Goal: Task Accomplishment & Management: Use online tool/utility

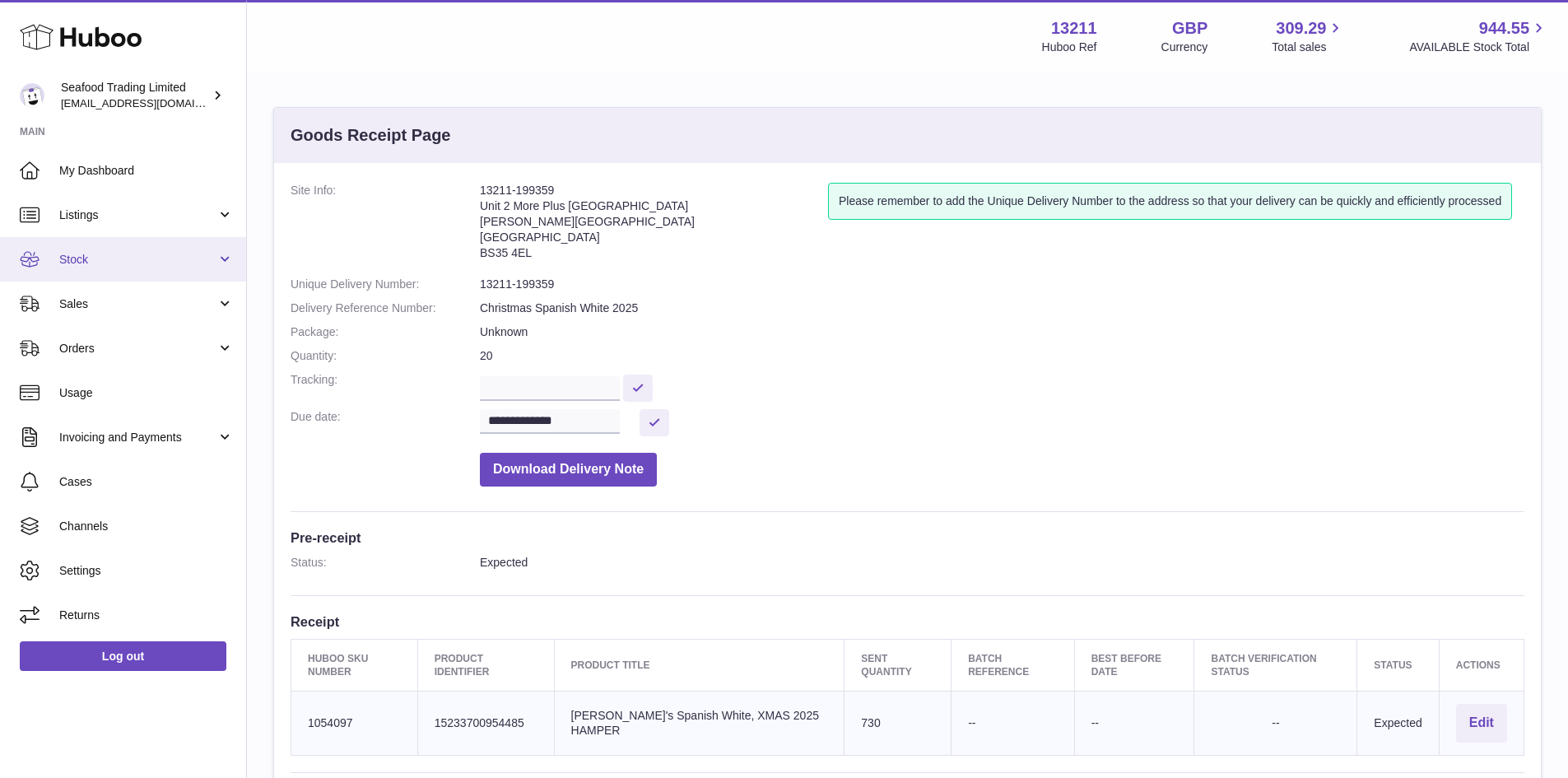
click at [128, 275] on link "Stock" at bounding box center [123, 259] width 246 height 44
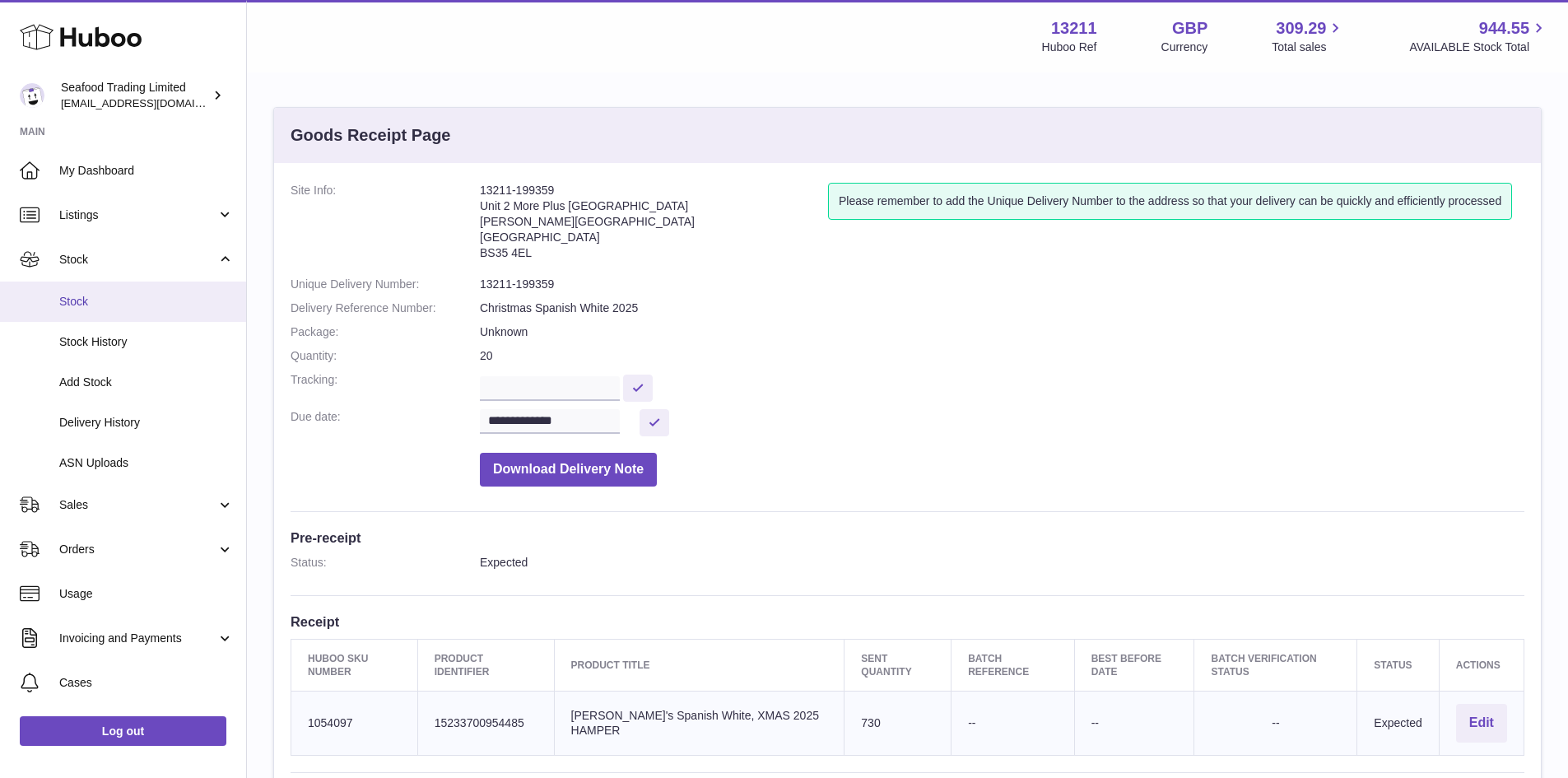
click at [107, 312] on link "Stock" at bounding box center [123, 302] width 246 height 41
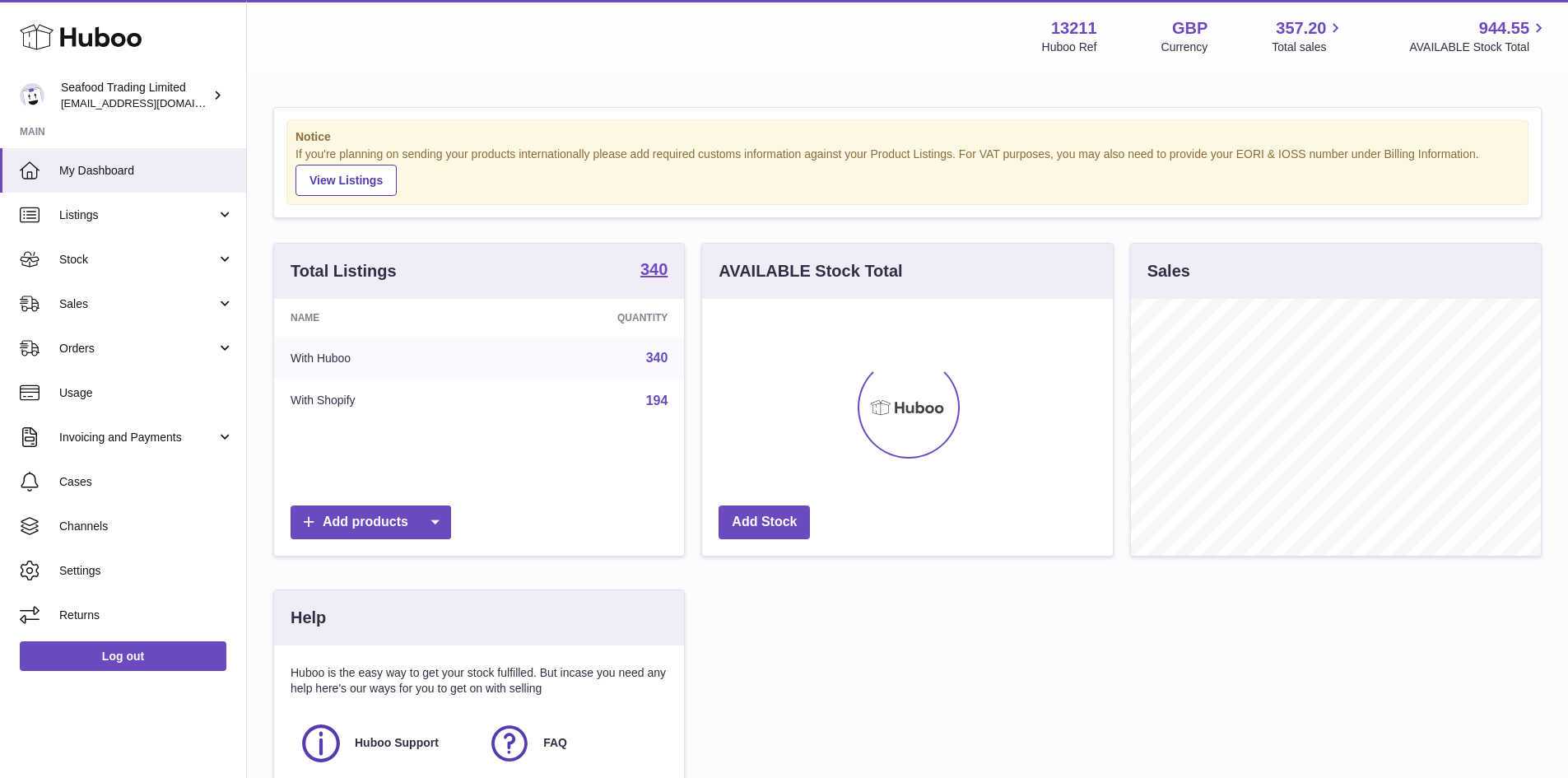
scroll to position [257, 411]
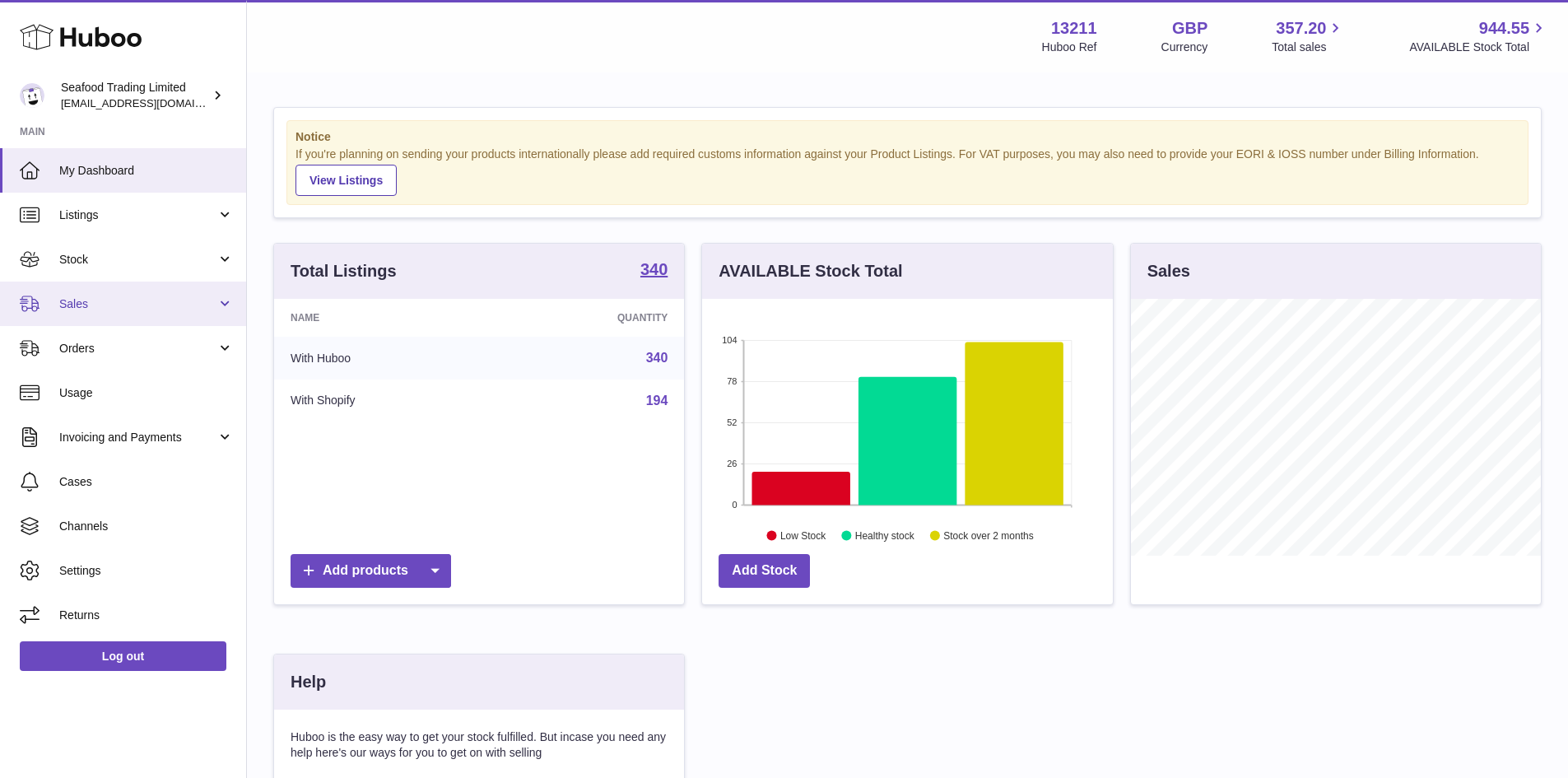
click at [67, 301] on span "Sales" at bounding box center [137, 304] width 158 height 16
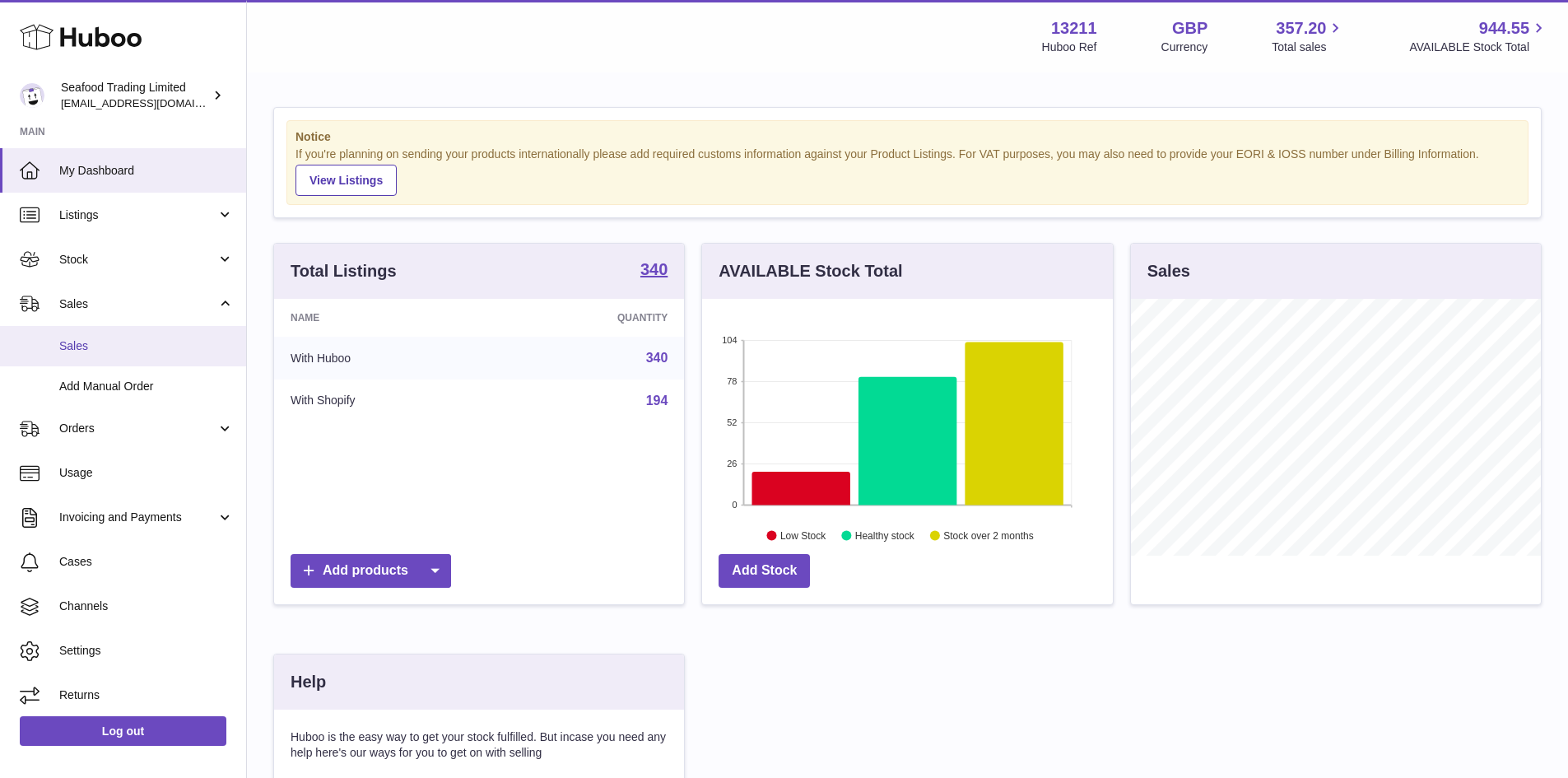
click at [74, 335] on link "Sales" at bounding box center [123, 347] width 246 height 41
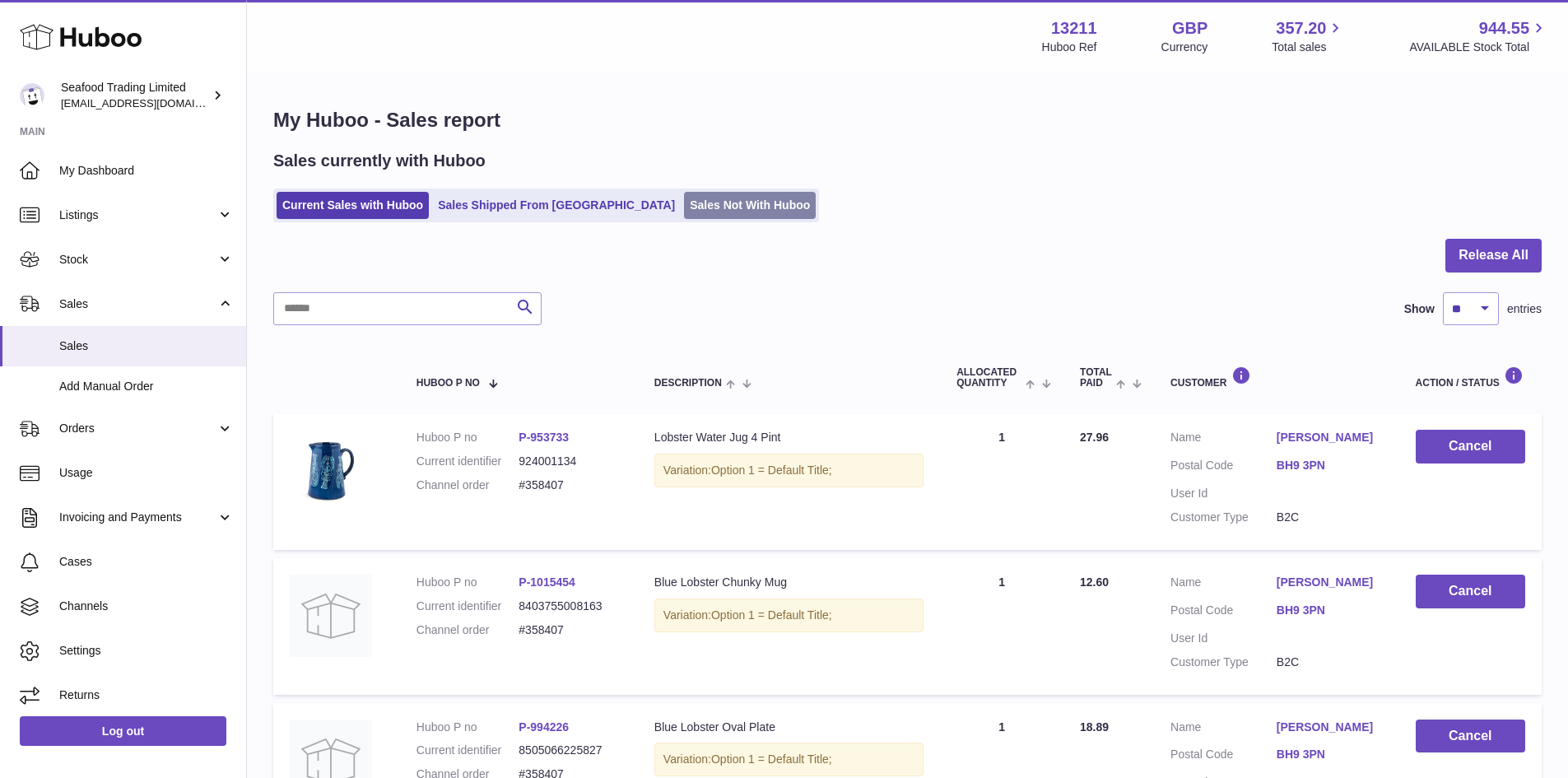
click at [685, 197] on link "Sales Not With Huboo" at bounding box center [750, 205] width 132 height 27
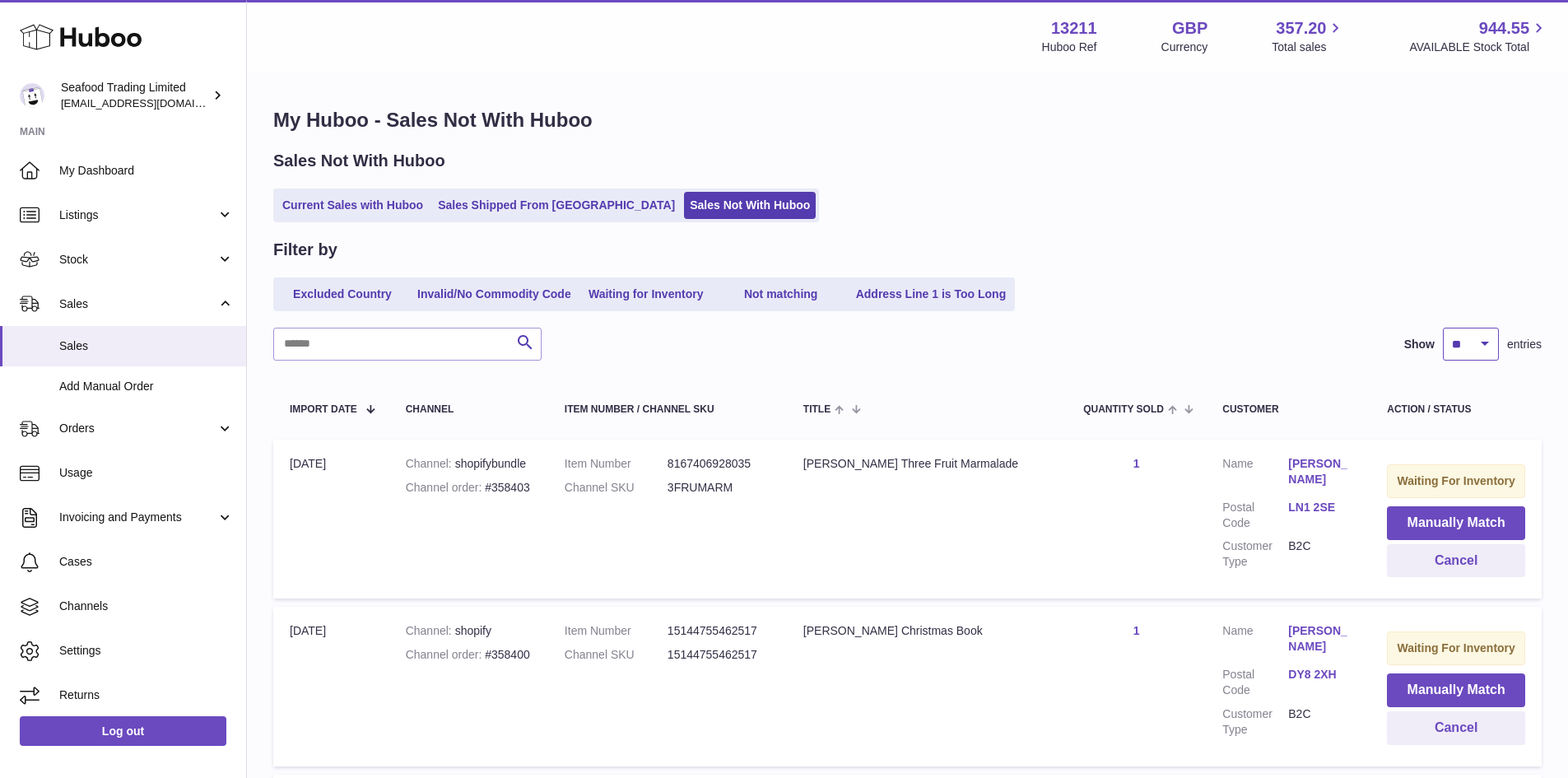
click at [1445, 347] on select "** ** ** ***" at bounding box center [1471, 345] width 56 height 33
select select "**"
click at [1444, 328] on select "** ** ** ***" at bounding box center [1471, 345] width 56 height 33
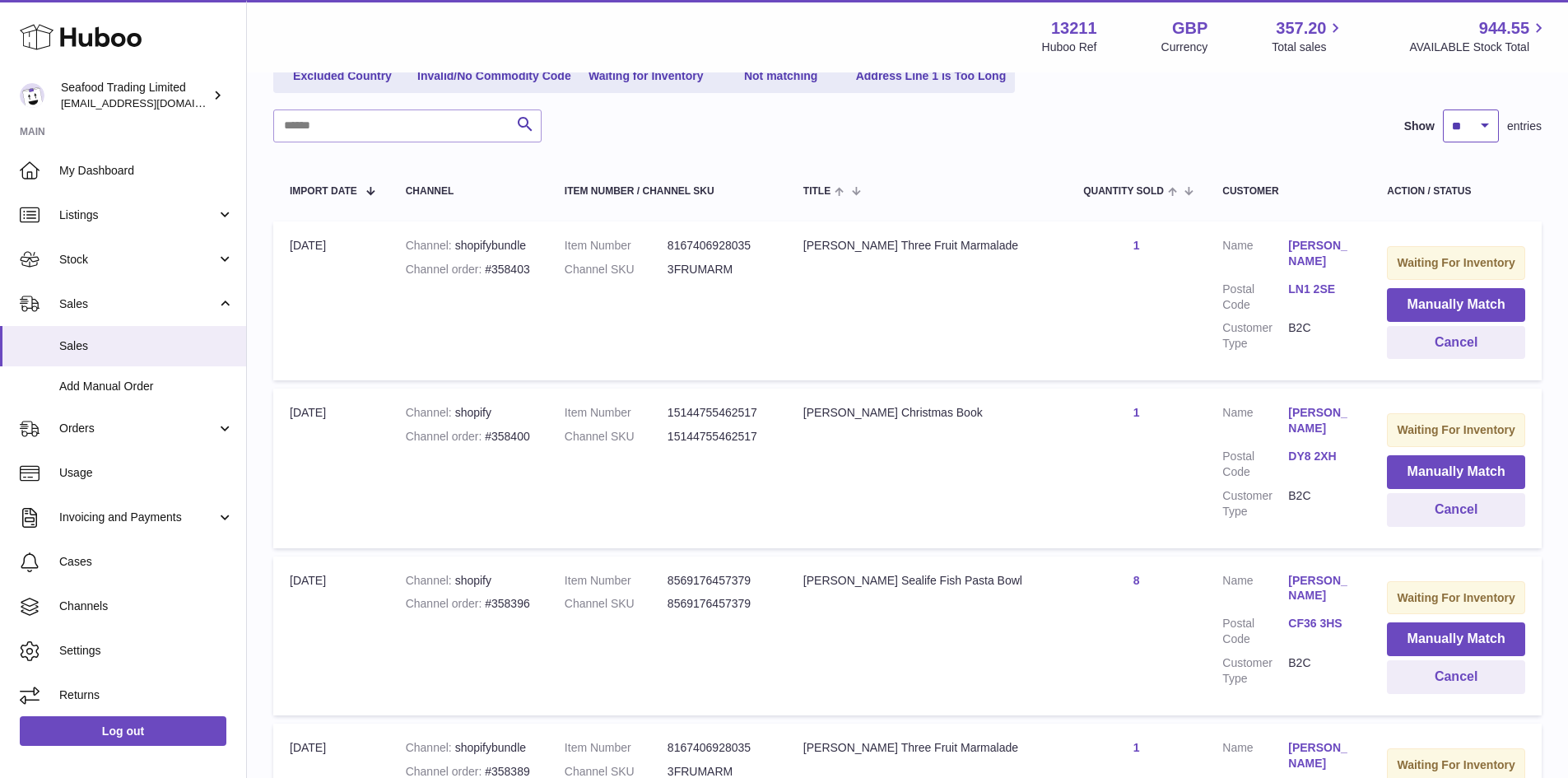
scroll to position [247, 0]
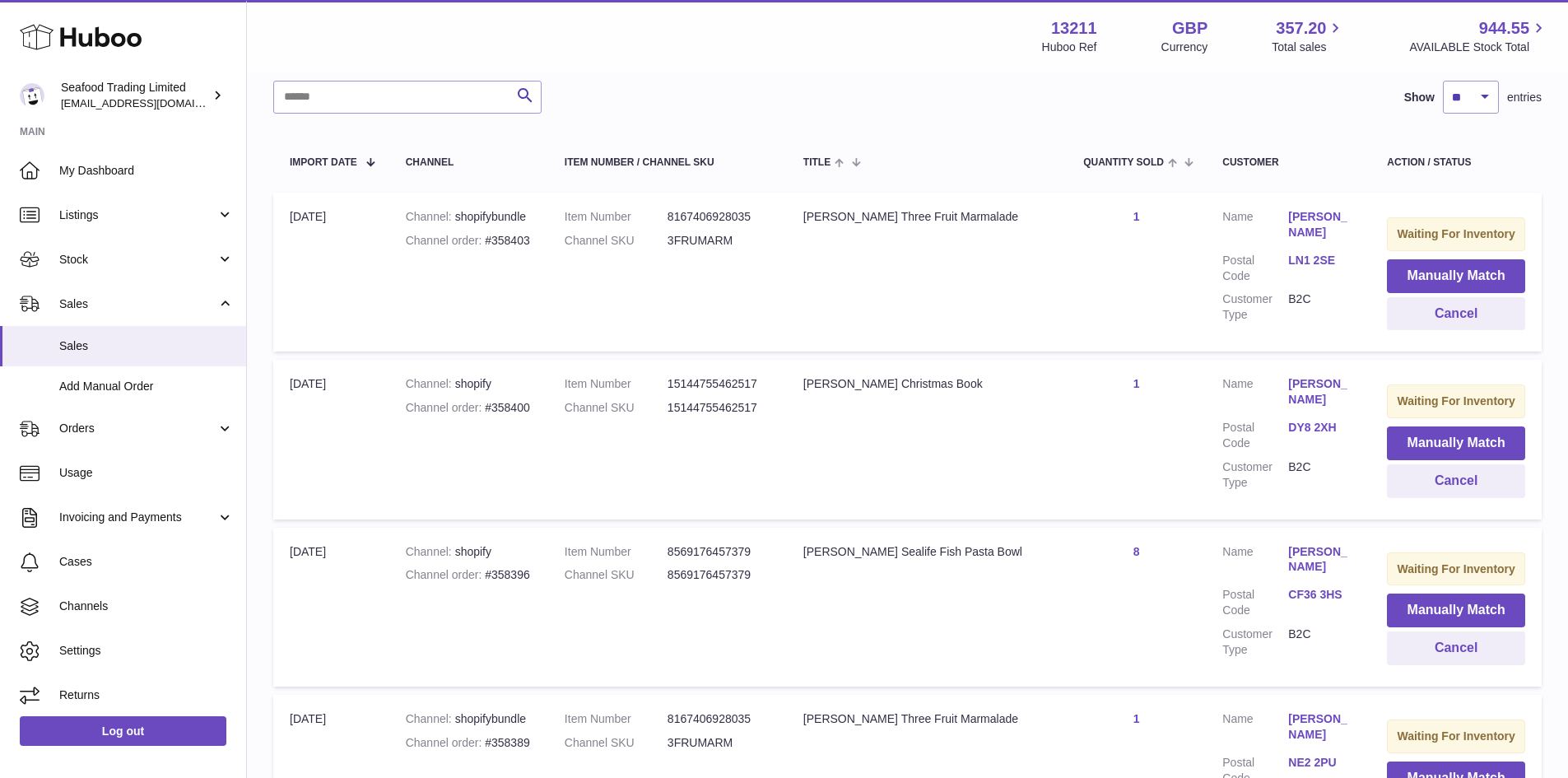
click at [522, 240] on div "Channel order #358403" at bounding box center [469, 241] width 126 height 16
copy div "358403"
drag, startPoint x: 1016, startPoint y: 549, endPoint x: 793, endPoint y: 549, distance: 223.0
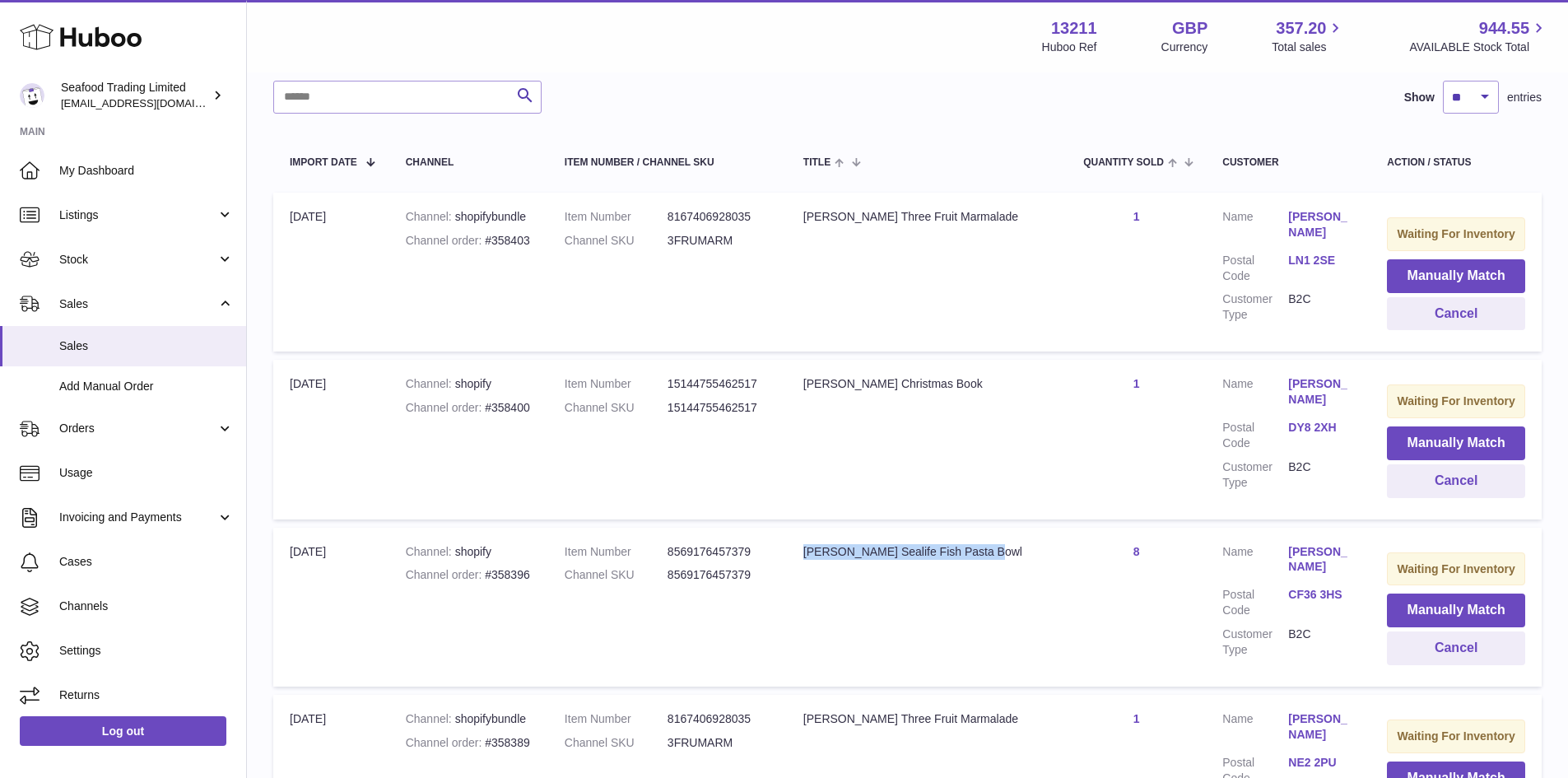
click at [793, 549] on td "Title Kate Stein Sealife Fish Pasta Bowl" at bounding box center [927, 607] width 280 height 159
copy div "Kate Stein Sealife Fish Pasta Bowl"
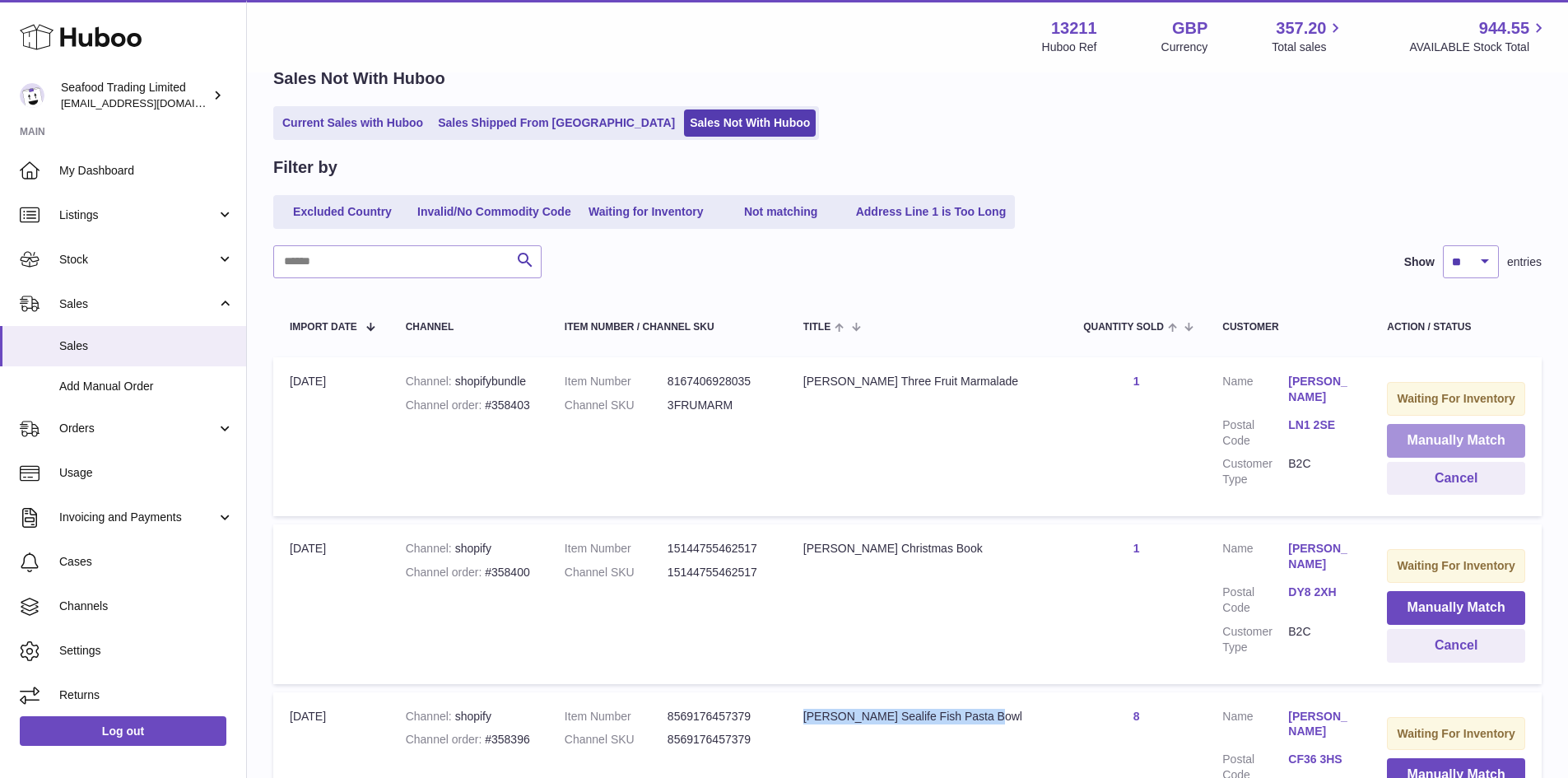
click at [1482, 439] on button "Manually Match" at bounding box center [1457, 441] width 138 height 34
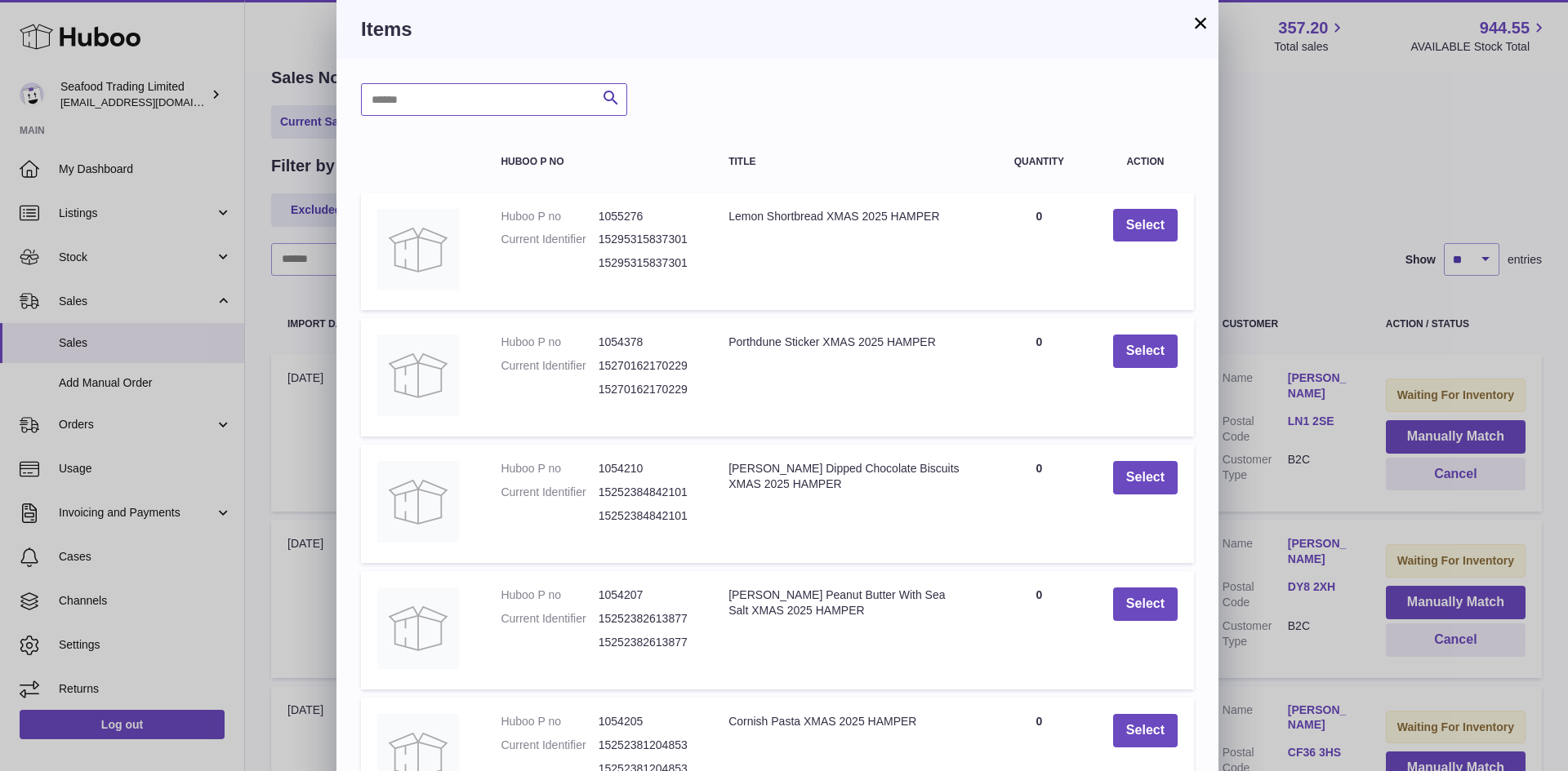
click at [453, 102] on input "text" at bounding box center [493, 100] width 266 height 33
type input "*******"
click at [606, 89] on icon "submit" at bounding box center [610, 99] width 19 height 20
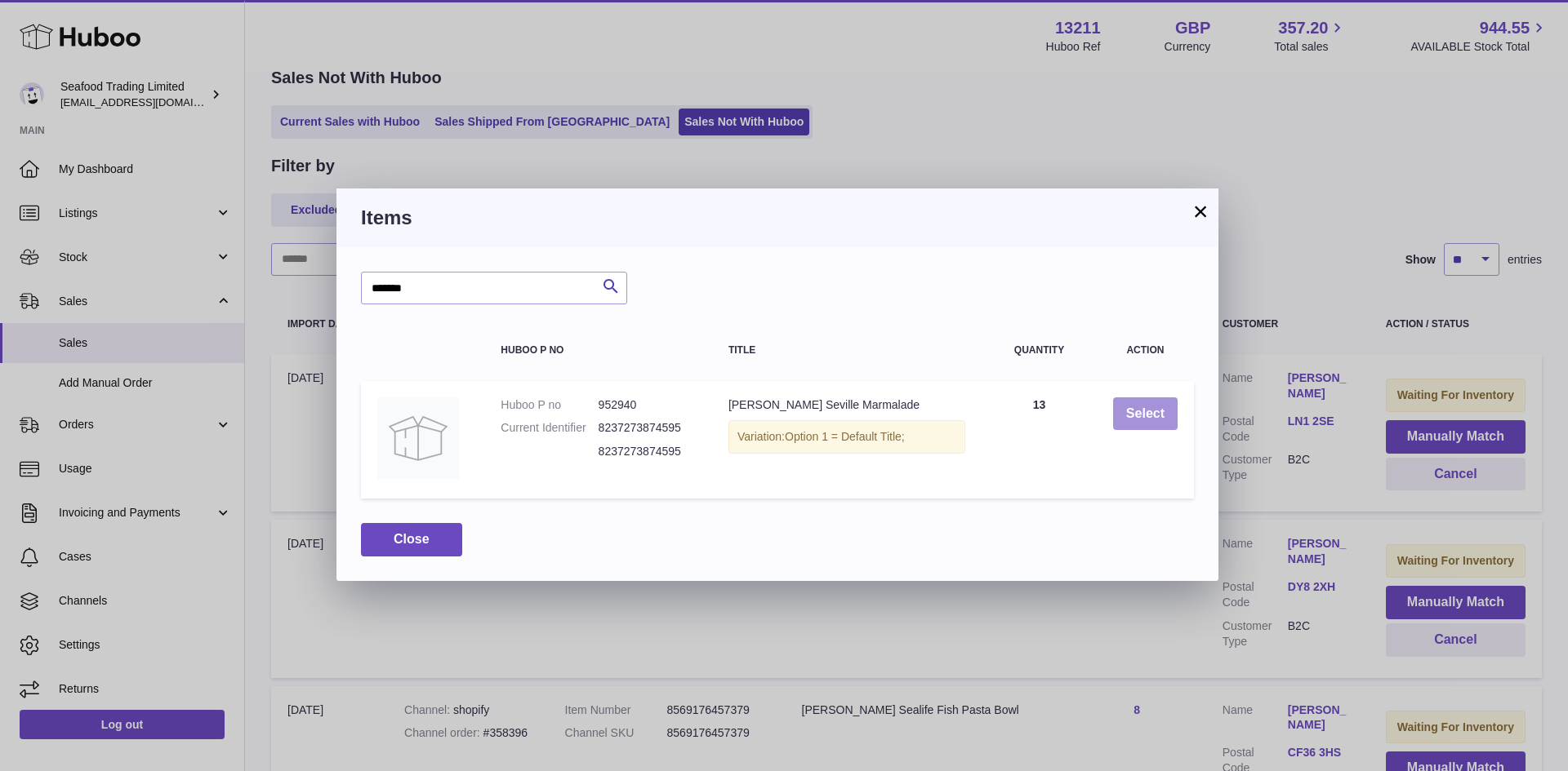
click at [1154, 419] on button "Select" at bounding box center [1145, 414] width 65 height 34
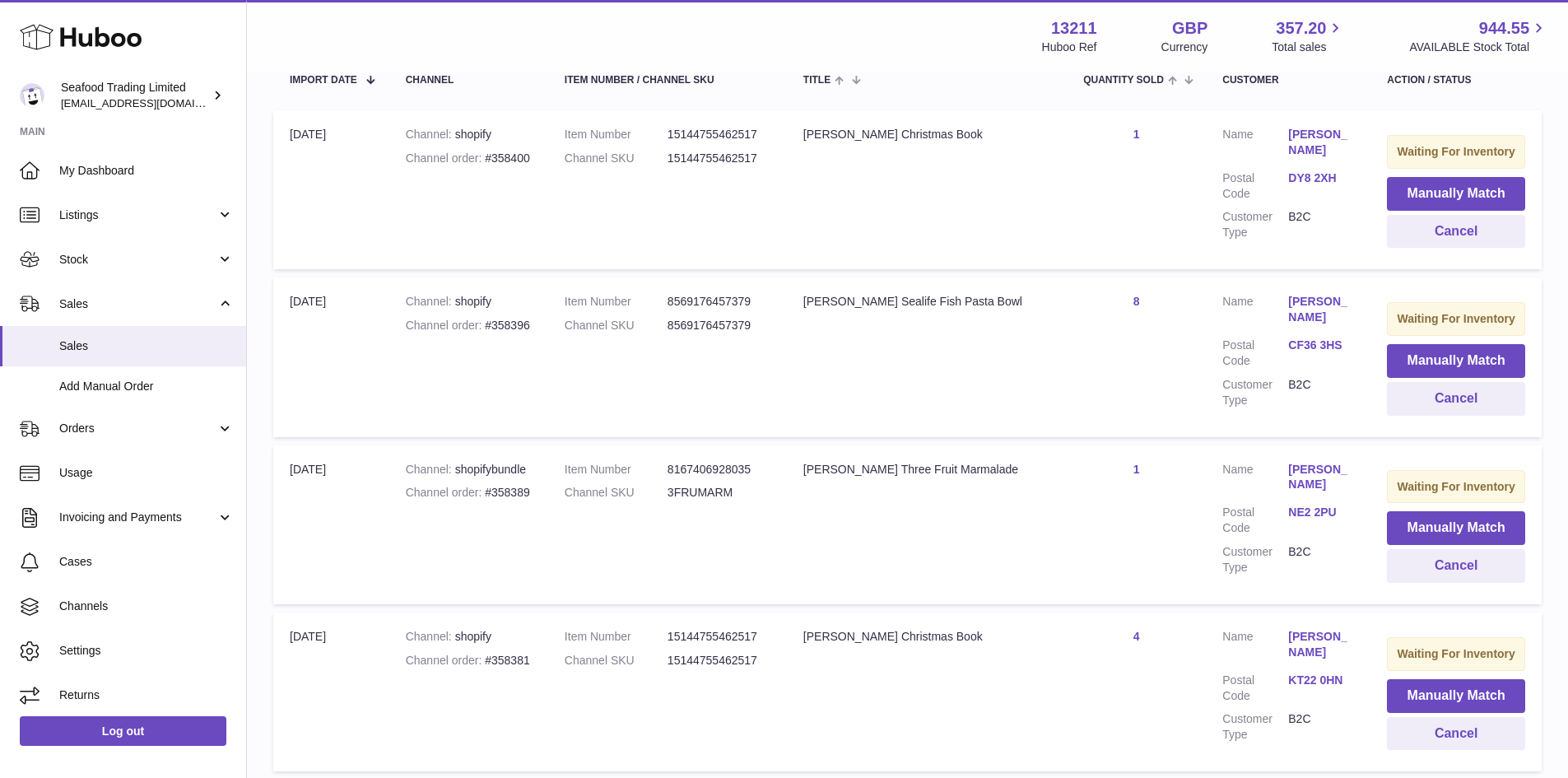
scroll to position [412, 0]
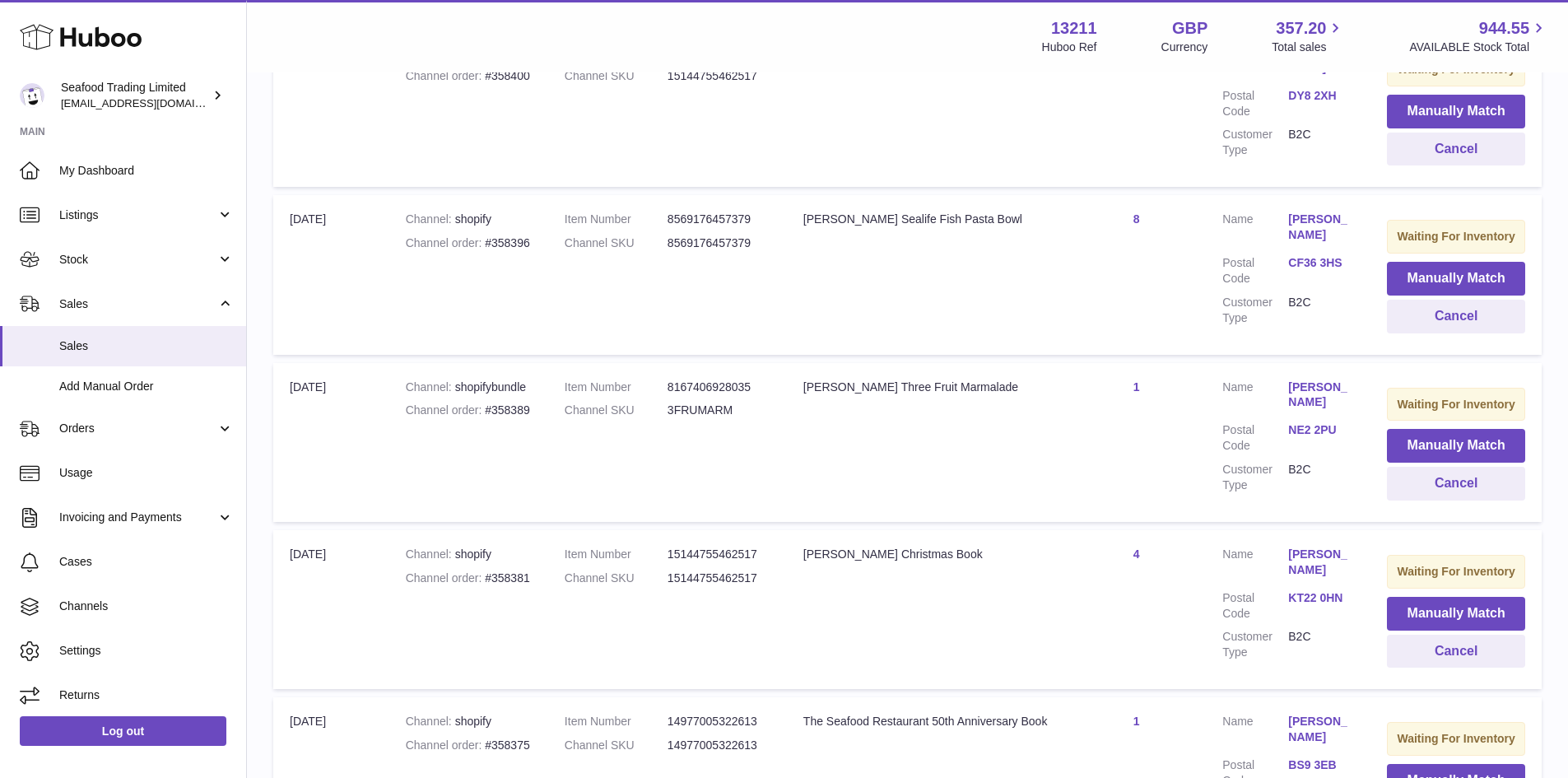
click at [511, 407] on div "Channel order #358389" at bounding box center [469, 410] width 126 height 16
copy div "358389"
drag, startPoint x: 1403, startPoint y: 443, endPoint x: 667, endPoint y: 435, distance: 736.0
click at [1403, 443] on button "Manually Match" at bounding box center [1457, 446] width 138 height 34
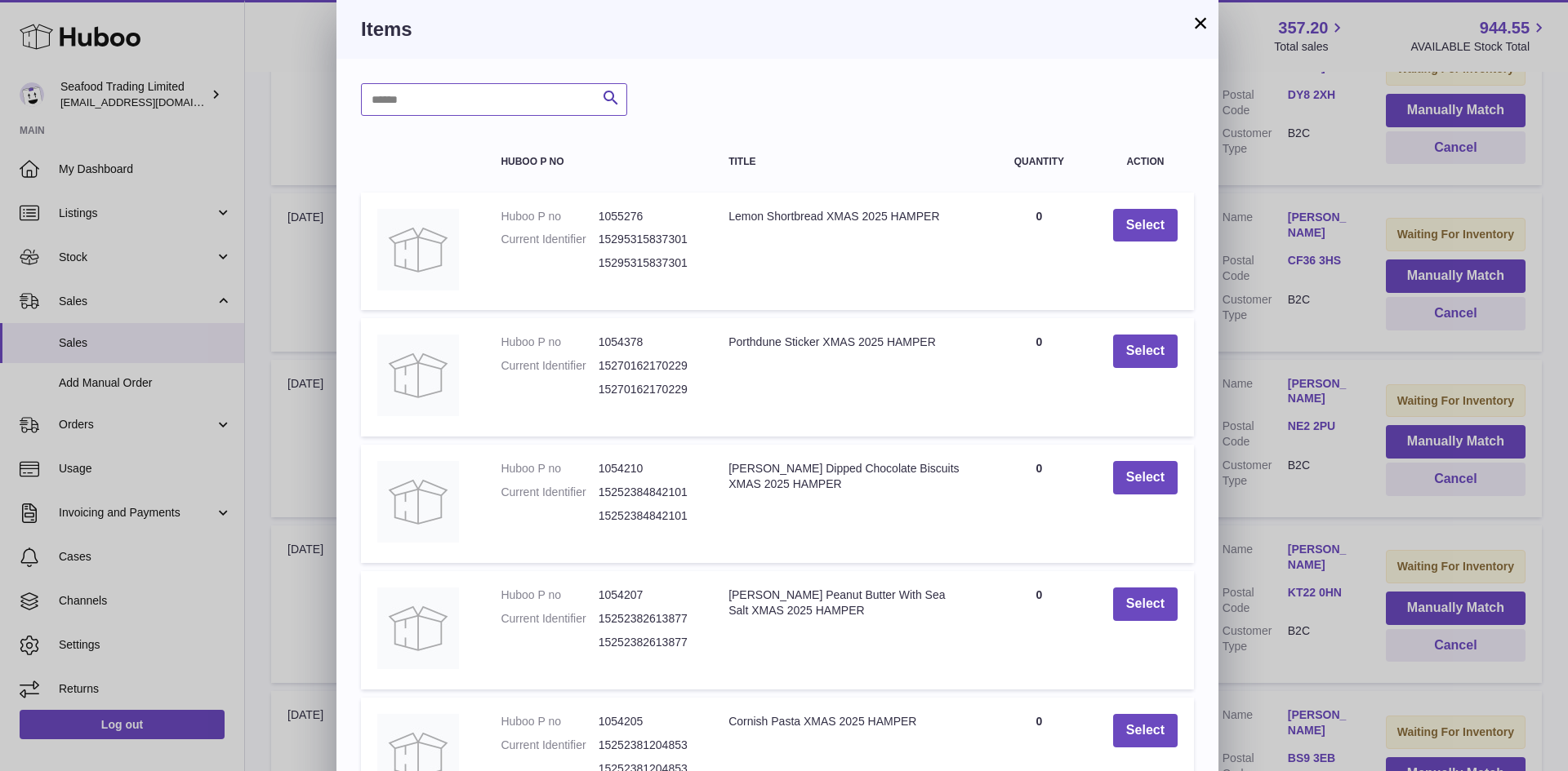
click at [497, 93] on input "text" at bounding box center [493, 100] width 266 height 33
type input "***"
click at [624, 93] on button "Search" at bounding box center [611, 100] width 33 height 33
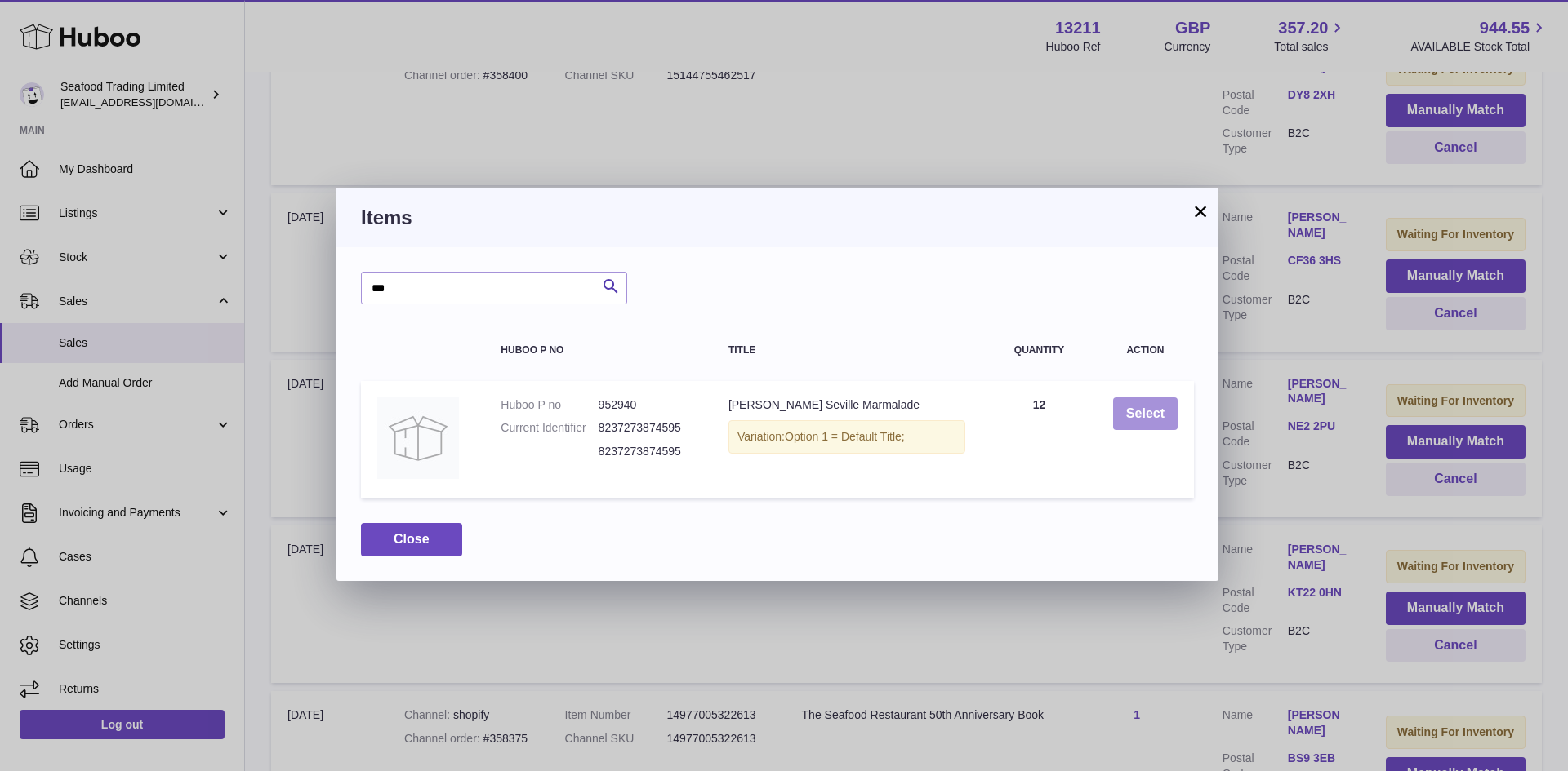
click at [1156, 414] on button "Select" at bounding box center [1145, 414] width 65 height 34
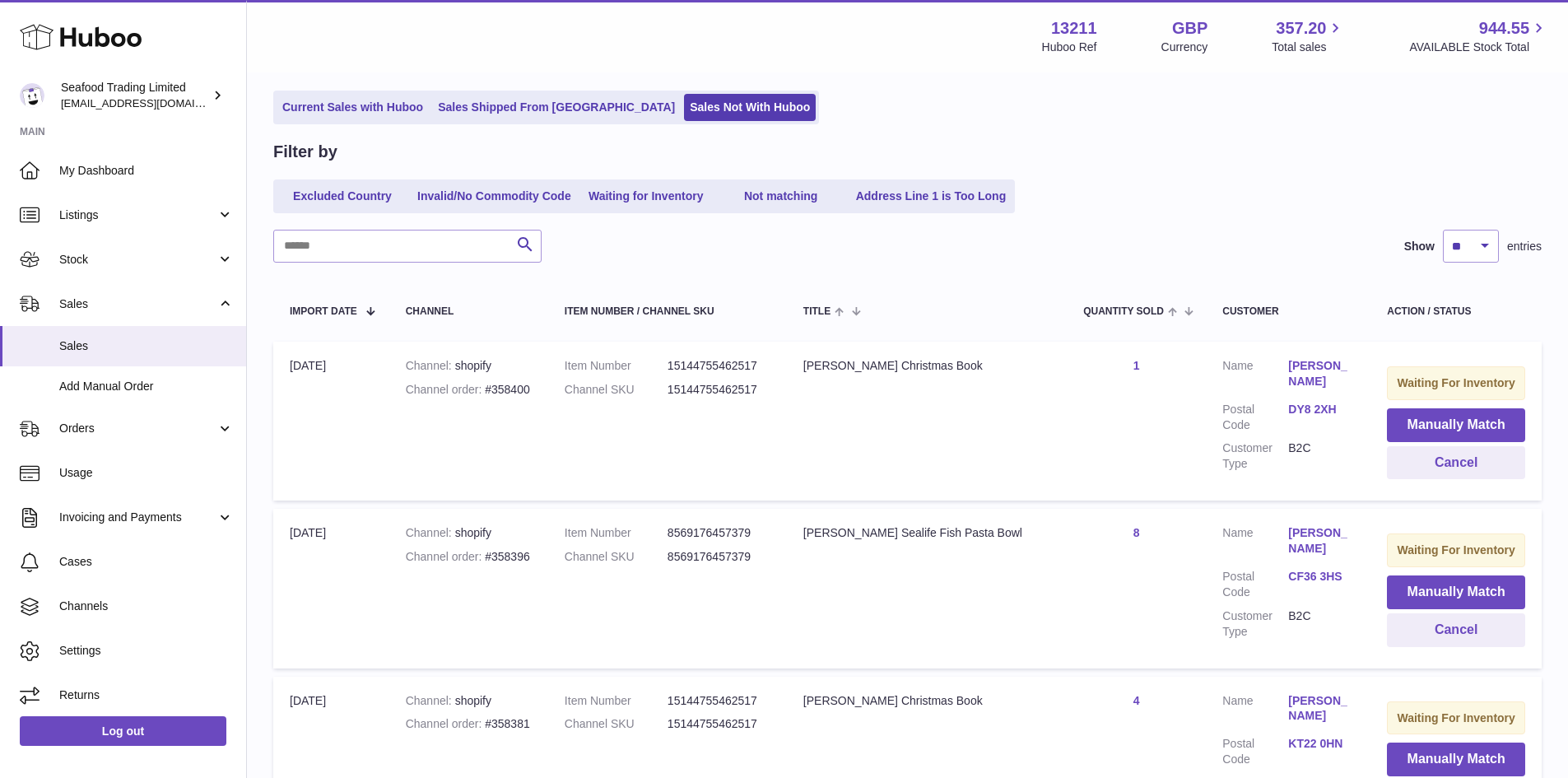
scroll to position [0, 0]
